Goal: Task Accomplishment & Management: Complete application form

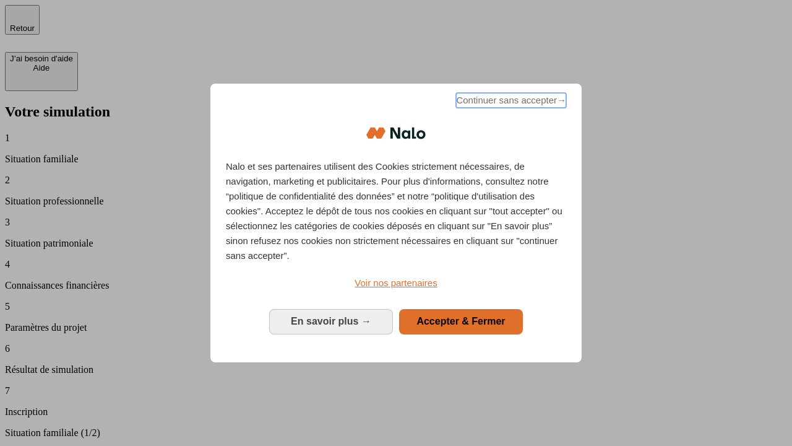
click at [510, 102] on span "Continuer sans accepter →" at bounding box center [511, 100] width 110 height 15
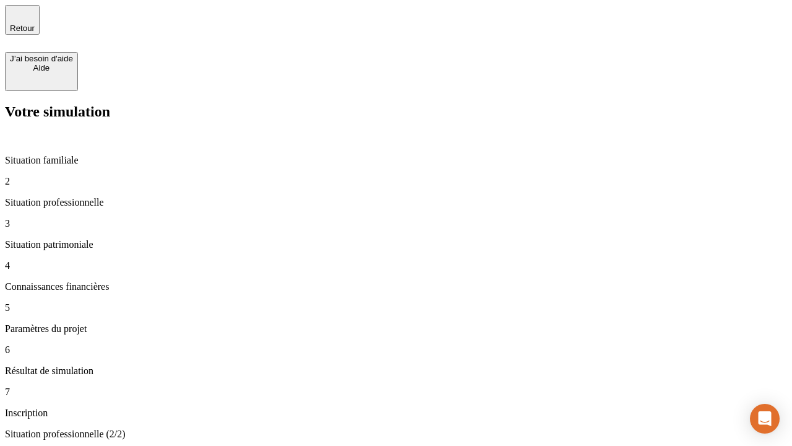
type input "30 000"
type input "1 000"
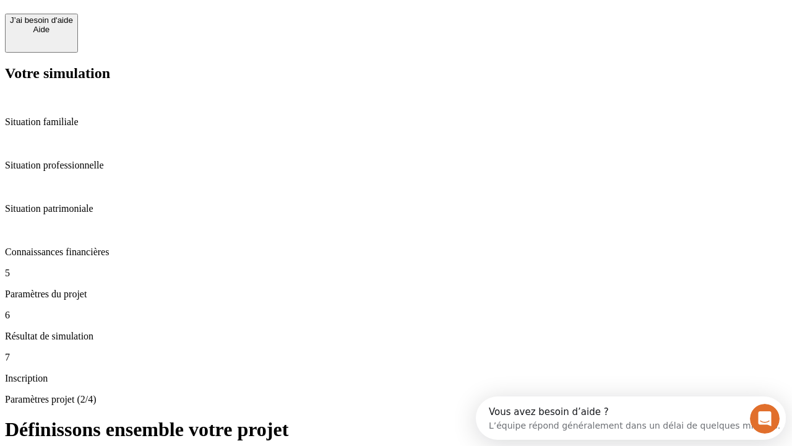
scroll to position [24, 0]
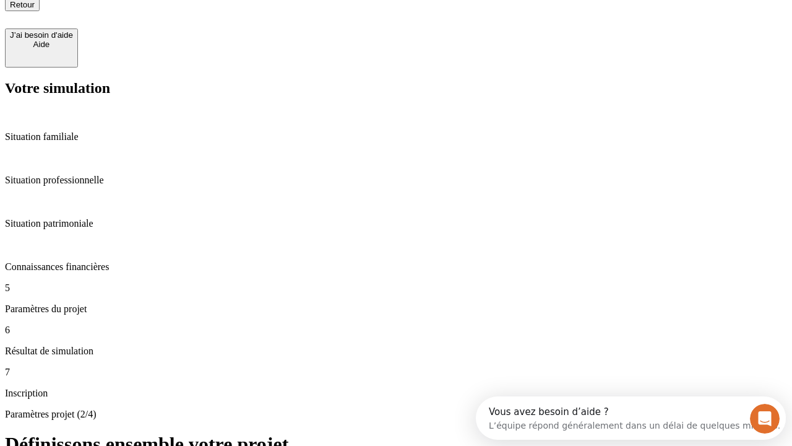
type input "40"
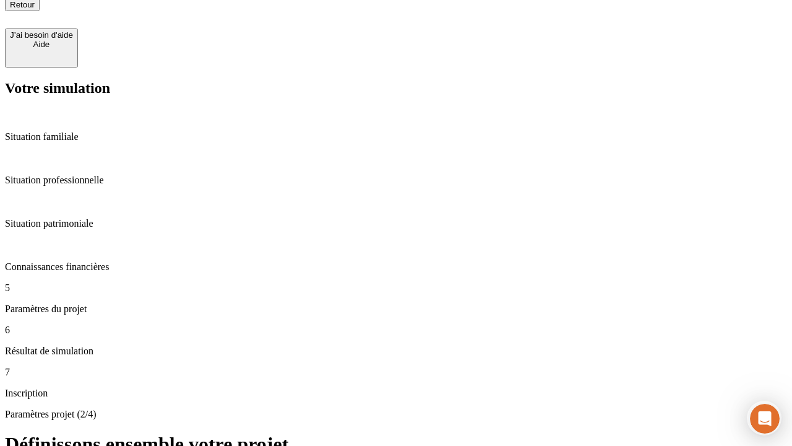
type input "64"
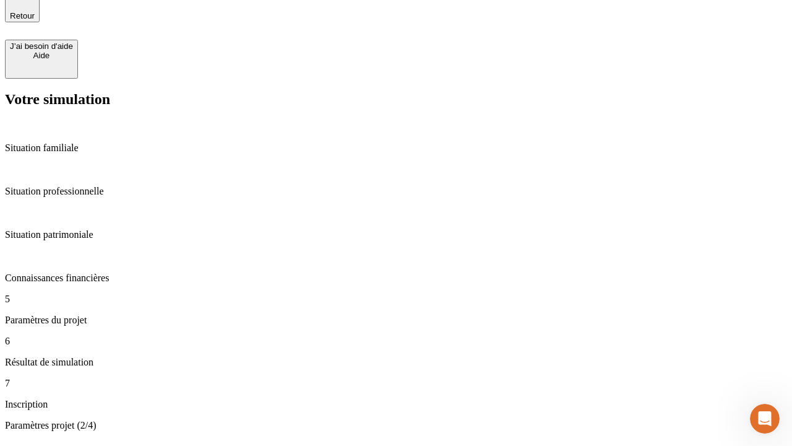
type input "200 000"
type input "640"
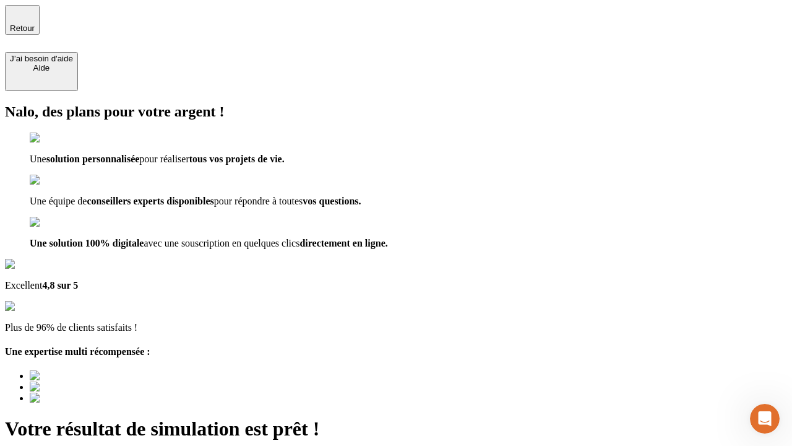
type input "[EMAIL_ADDRESS][DOMAIN_NAME]"
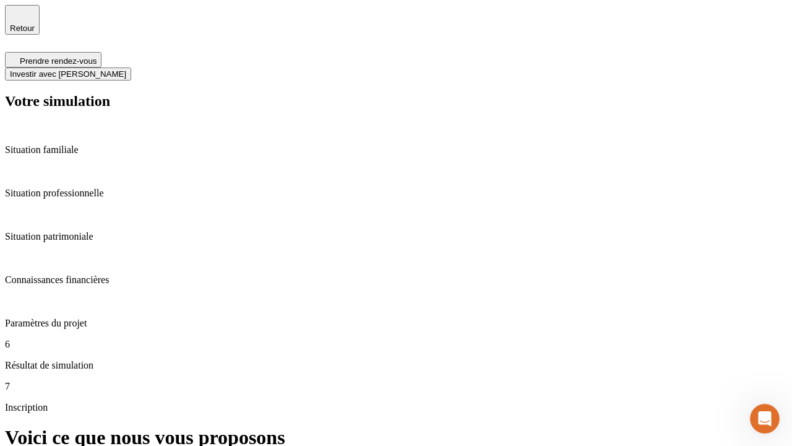
click at [126, 69] on span "Investir avec [PERSON_NAME]" at bounding box center [68, 73] width 116 height 9
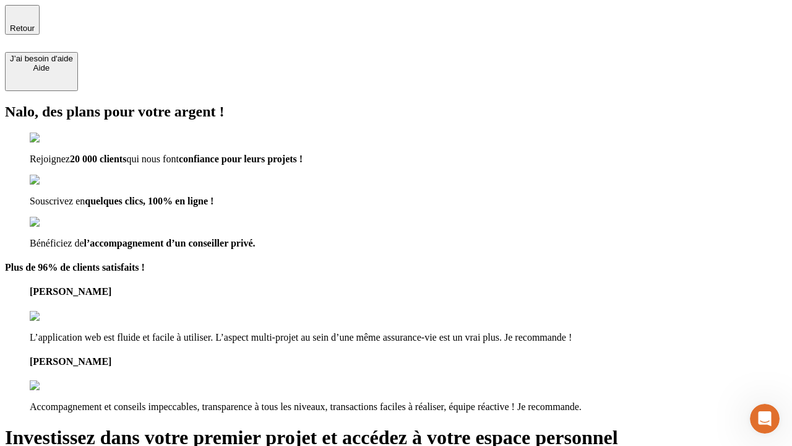
type input "[PERSON_NAME][EMAIL_ADDRESS][DOMAIN_NAME]"
